Goal: Check status: Check status

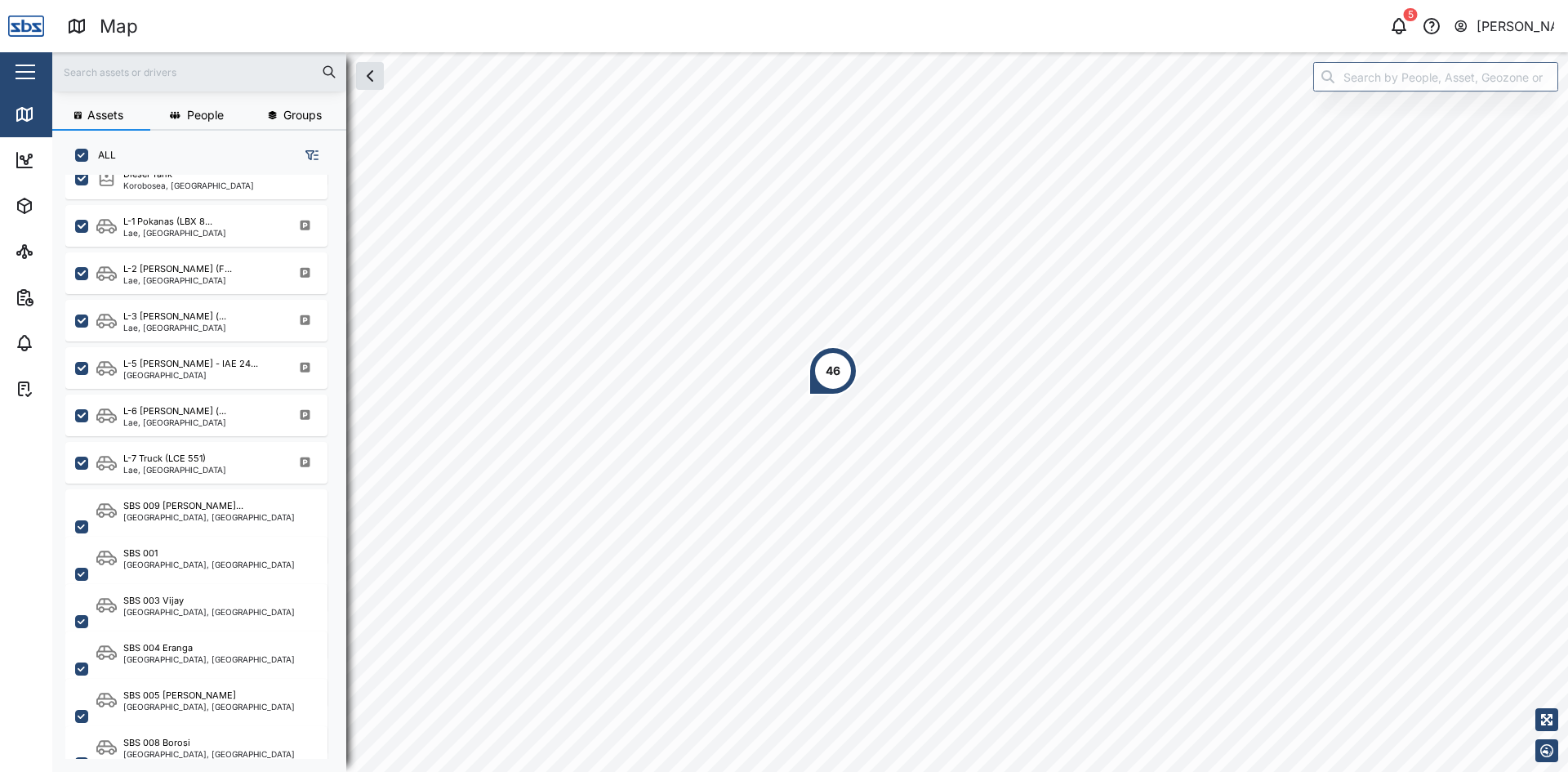
scroll to position [615, 0]
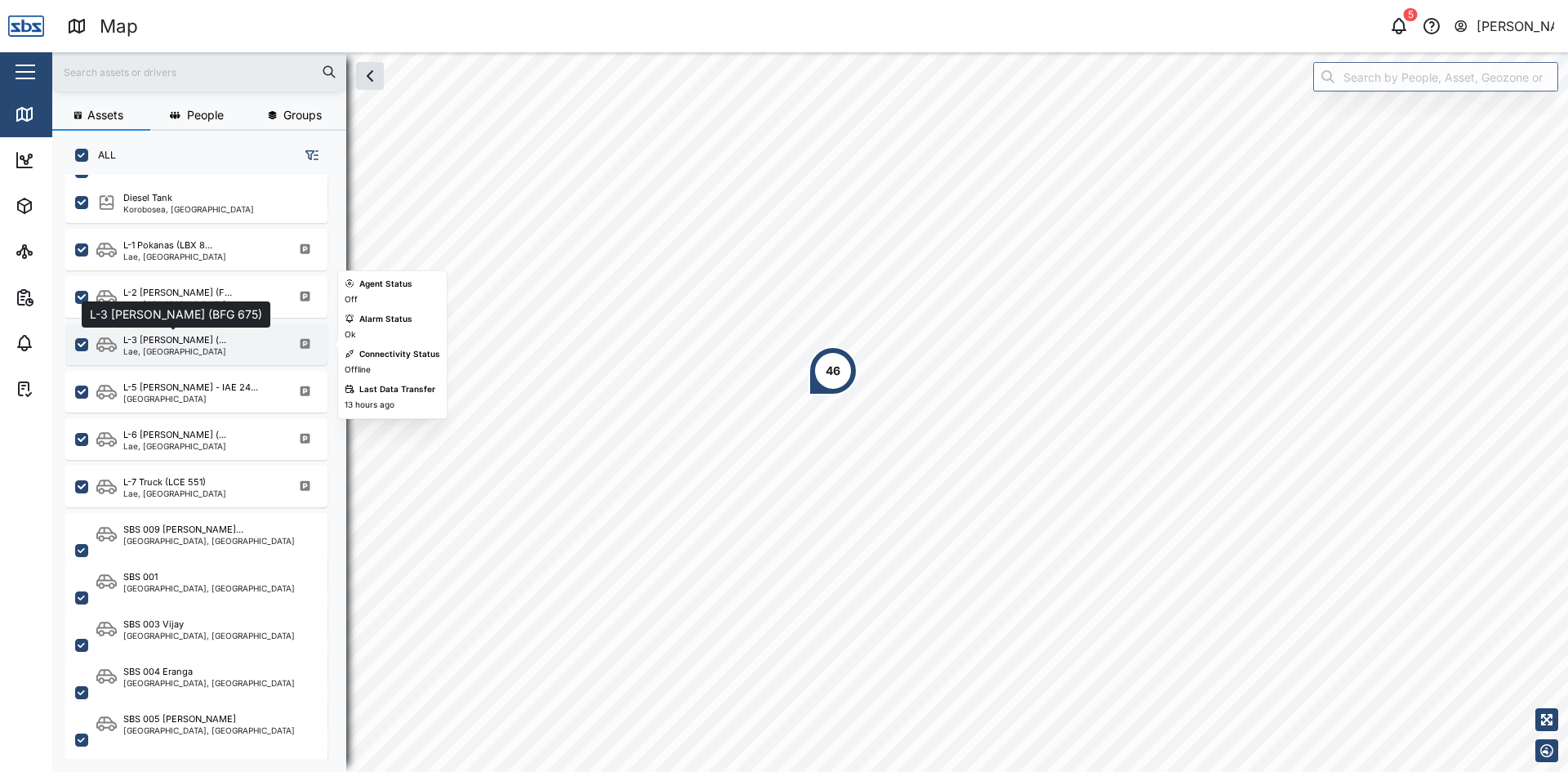
click at [148, 342] on div "L-3 [PERSON_NAME] (..." at bounding box center [175, 340] width 103 height 14
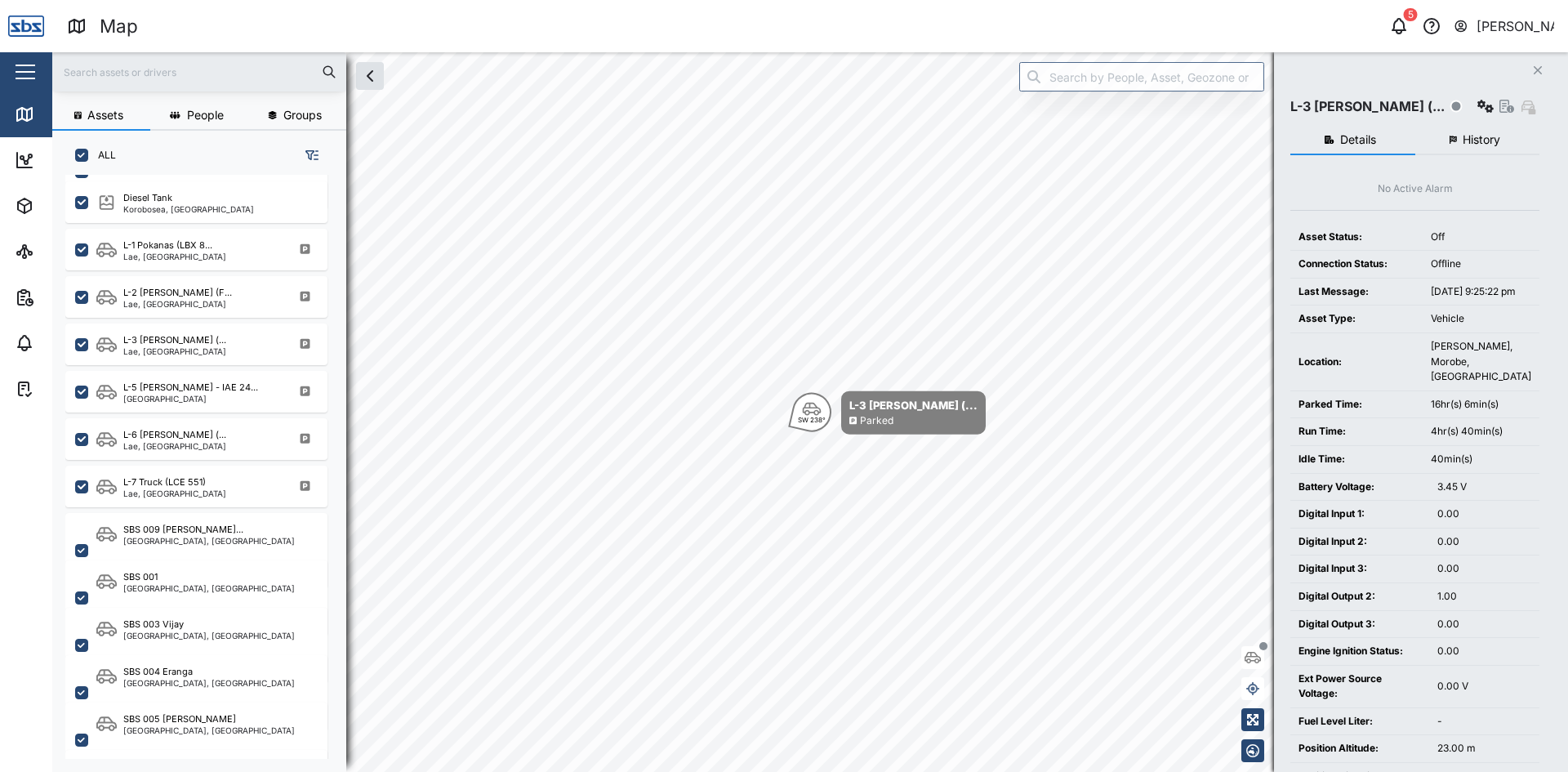
click at [1470, 136] on span "History" at bounding box center [1482, 139] width 37 height 11
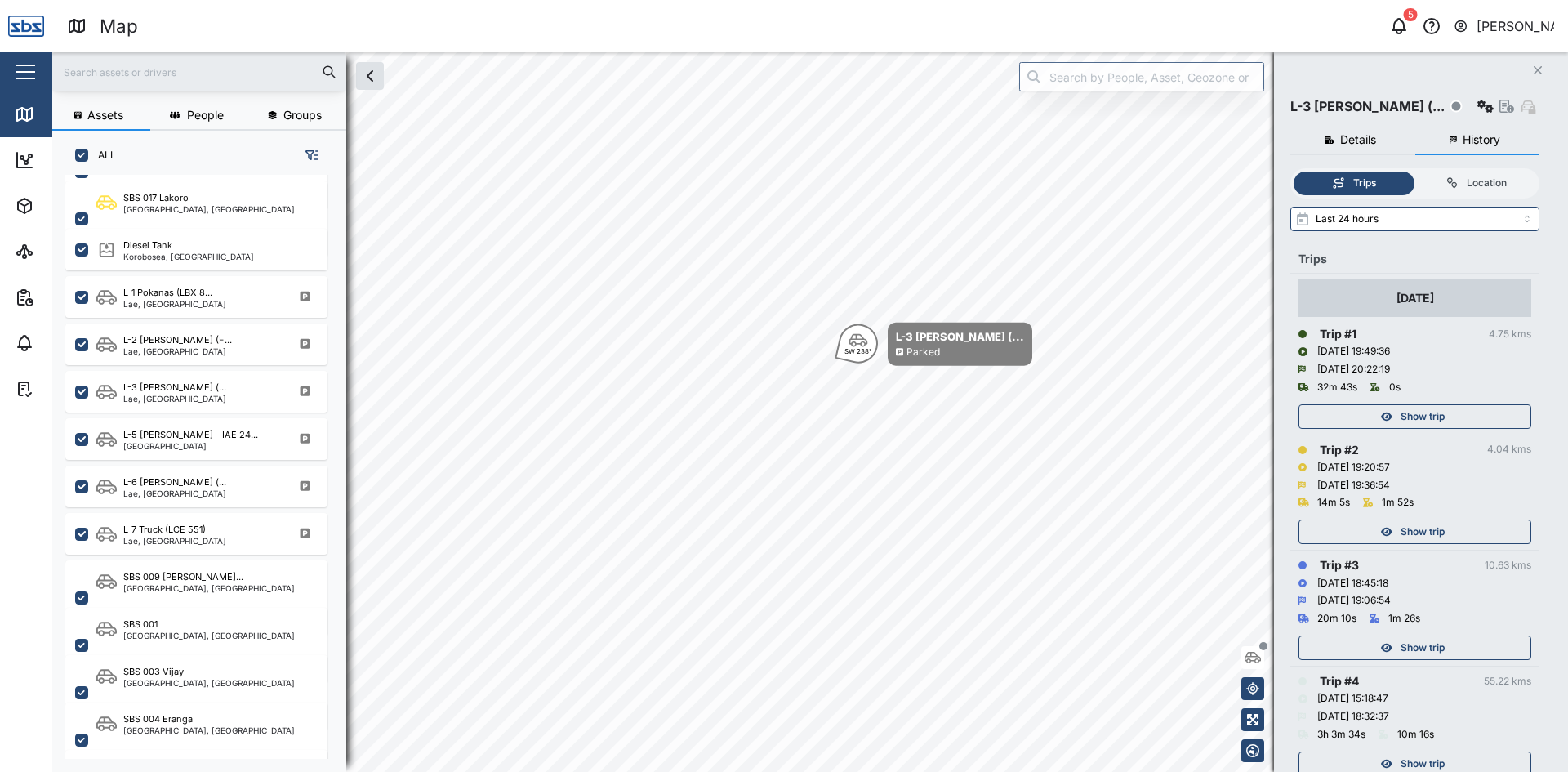
click at [1387, 418] on icon "button" at bounding box center [1387, 416] width 11 height 10
